Goal: Register for event/course

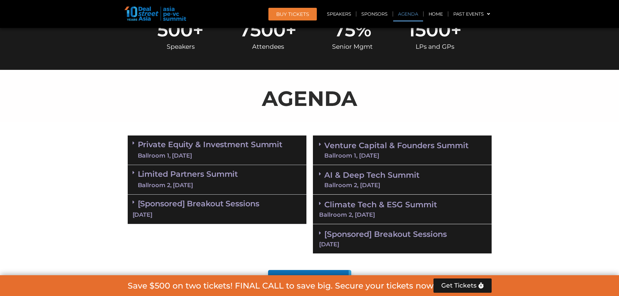
scroll to position [359, 0]
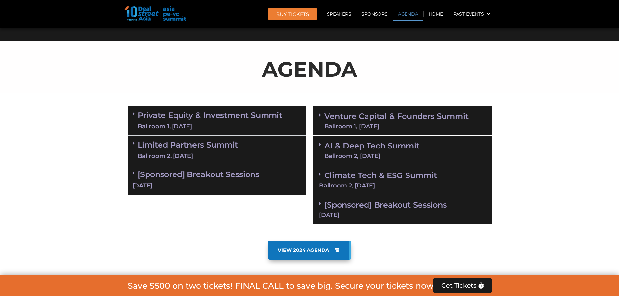
click at [260, 118] on link "Private Equity & Investment Summit Ballroom 1, [DATE]" at bounding box center [210, 121] width 145 height 20
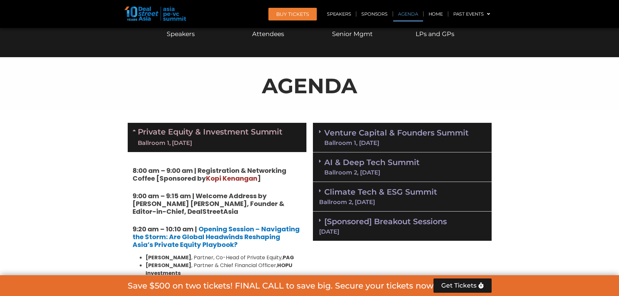
scroll to position [376, 0]
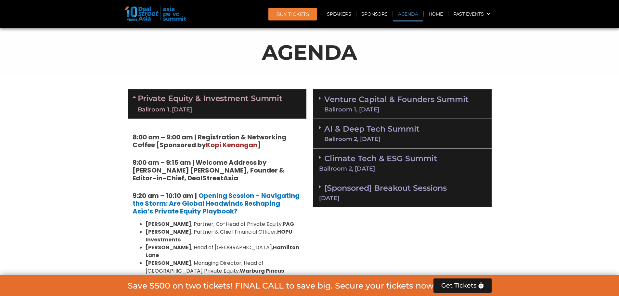
click at [443, 96] on link "Venture Capital & Founders​ Summit Ballroom 1, 11 Sept" at bounding box center [396, 104] width 144 height 17
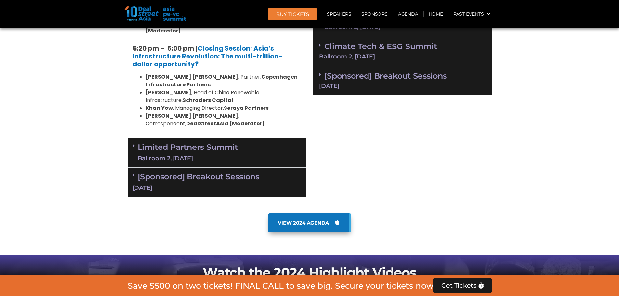
scroll to position [1372, 0]
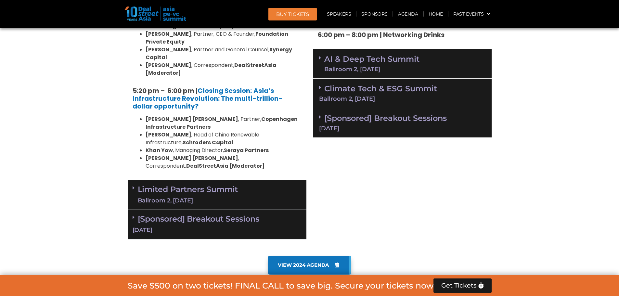
click at [200, 185] on link "Limited Partners Summit Ballroom 2, 10 Sept" at bounding box center [188, 195] width 100 height 20
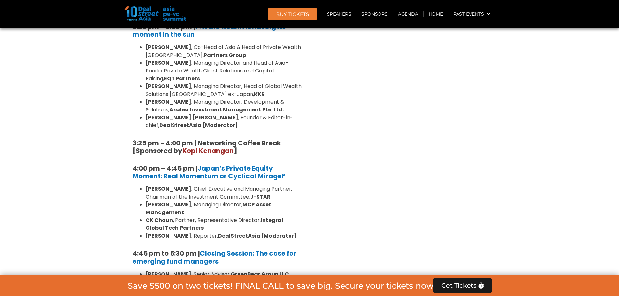
scroll to position [1991, 0]
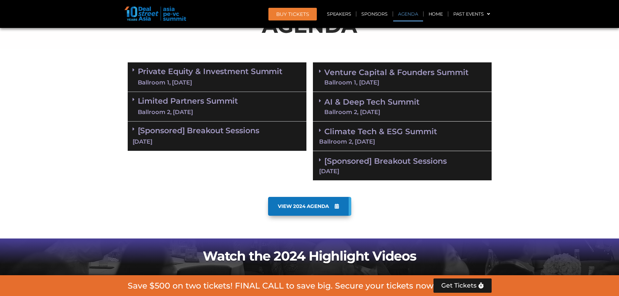
click at [226, 82] on div "Ballroom 1, [DATE]" at bounding box center [210, 83] width 145 height 8
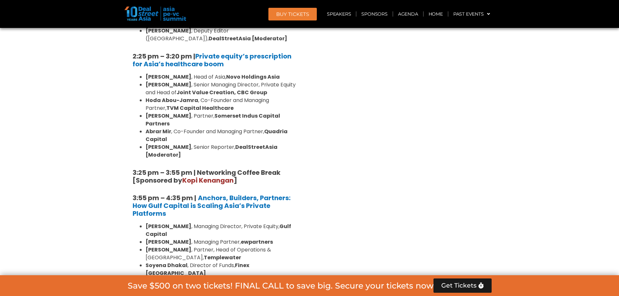
scroll to position [1081, 0]
